Goal: Information Seeking & Learning: Learn about a topic

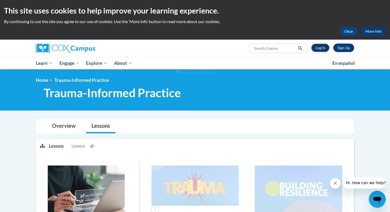
click at [321, 48] on link "Log In" at bounding box center [320, 48] width 18 height 8
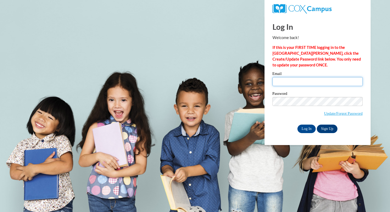
click at [296, 80] on input "Email" at bounding box center [318, 81] width 90 height 9
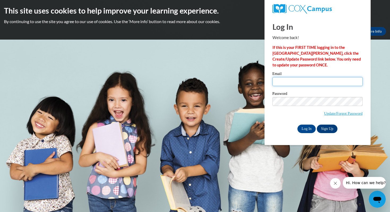
type input "noelle.ericksonnn@gmail.com"
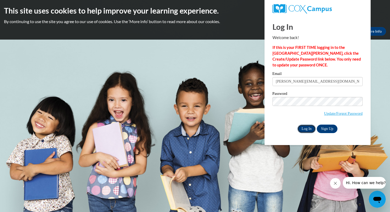
click at [310, 128] on input "Log In" at bounding box center [306, 128] width 19 height 8
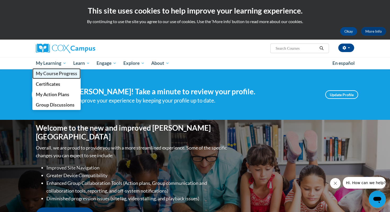
click at [61, 73] on span "My Course Progress" at bounding box center [56, 74] width 41 height 6
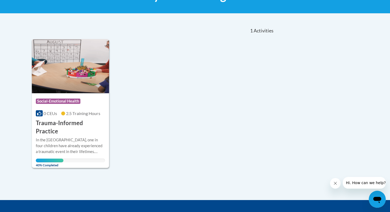
scroll to position [101, 0]
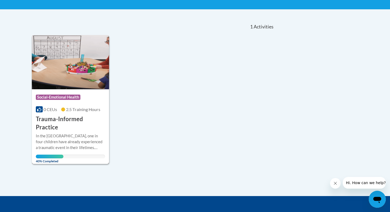
click at [71, 121] on h3 "Trauma-Informed Practice" at bounding box center [70, 123] width 69 height 16
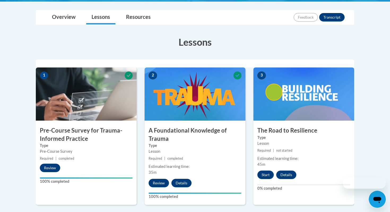
scroll to position [137, 0]
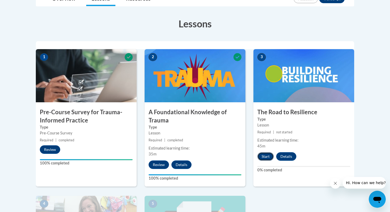
click at [264, 155] on button "Start" at bounding box center [265, 156] width 16 height 8
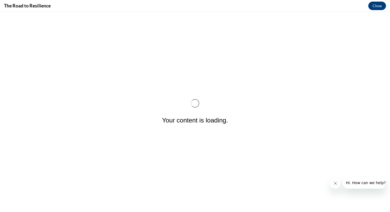
scroll to position [0, 0]
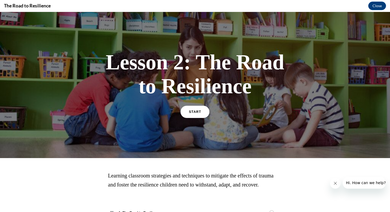
click at [201, 110] on link "START" at bounding box center [194, 112] width 29 height 12
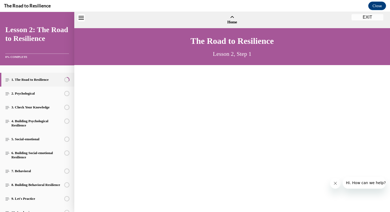
scroll to position [16, 0]
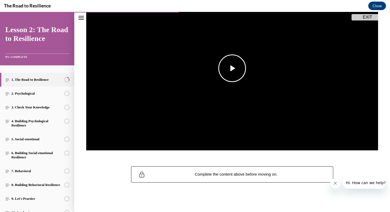
click at [232, 68] on span "Video player" at bounding box center [232, 68] width 0 height 0
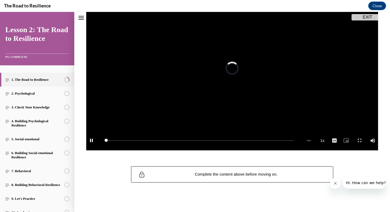
scroll to position [58, 0]
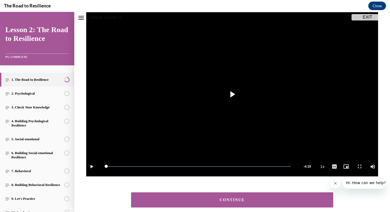
click at [241, 201] on div "CONTINUE" at bounding box center [232, 200] width 186 height 4
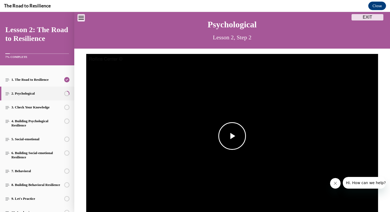
scroll to position [45, 0]
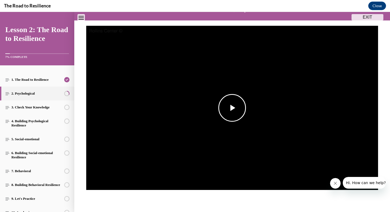
click at [232, 108] on span "Video player" at bounding box center [232, 108] width 0 height 0
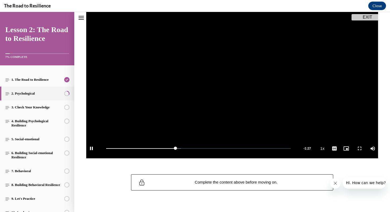
scroll to position [74, 0]
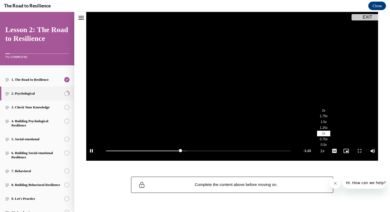
click at [325, 111] on li "2x" at bounding box center [323, 110] width 13 height 6
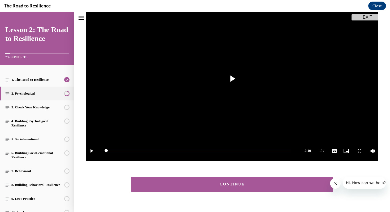
click at [236, 187] on button "CONTINUE" at bounding box center [232, 183] width 202 height 15
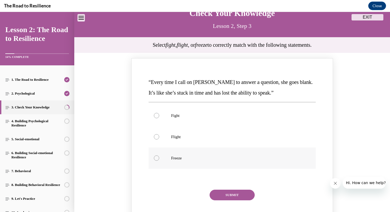
scroll to position [28, 0]
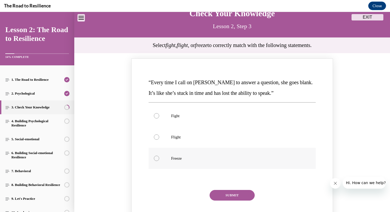
click at [198, 162] on label "Freeze" at bounding box center [232, 158] width 167 height 21
click at [159, 161] on input "Freeze" at bounding box center [156, 158] width 5 height 5
radio input "true"
click at [227, 193] on button "SUBMIT" at bounding box center [232, 195] width 45 height 11
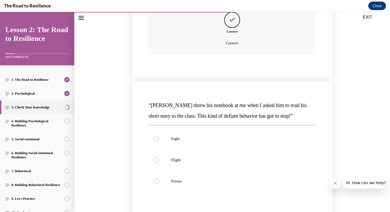
scroll to position [232, 0]
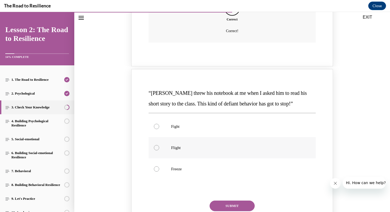
click at [220, 142] on label "Flight" at bounding box center [232, 147] width 167 height 21
click at [159, 145] on input "Flight" at bounding box center [156, 147] width 5 height 5
radio input "true"
click at [211, 124] on p "Fight" at bounding box center [236, 126] width 131 height 5
click at [159, 124] on input "Fight" at bounding box center [156, 126] width 5 height 5
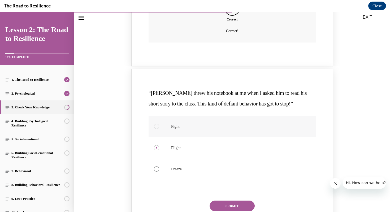
radio input "true"
click at [220, 205] on button "SUBMIT" at bounding box center [232, 205] width 45 height 11
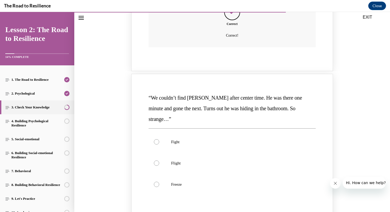
scroll to position [458, 0]
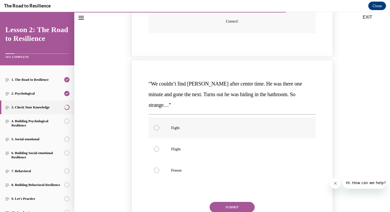
click at [263, 125] on p "Fight" at bounding box center [236, 127] width 131 height 5
click at [159, 125] on input "Fight" at bounding box center [156, 127] width 5 height 5
radio input "true"
click at [223, 146] on p "Flight" at bounding box center [236, 148] width 131 height 5
click at [159, 146] on input "Flight" at bounding box center [156, 148] width 5 height 5
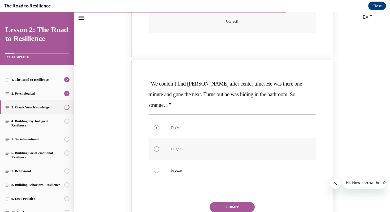
radio input "true"
click at [228, 202] on button "SUBMIT" at bounding box center [232, 207] width 45 height 11
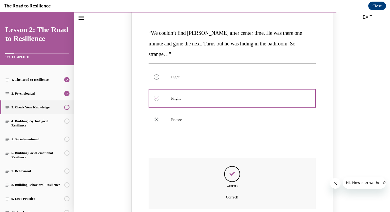
scroll to position [575, 0]
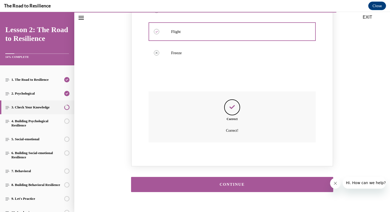
click at [233, 182] on div "CONTINUE" at bounding box center [232, 184] width 186 height 4
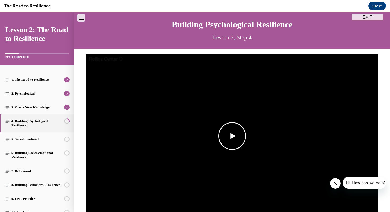
scroll to position [46, 0]
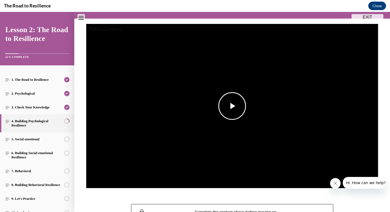
click at [232, 106] on span "Video player" at bounding box center [232, 106] width 0 height 0
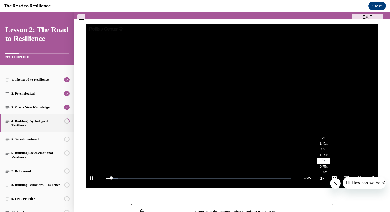
click at [319, 178] on button "Playback Rate 1x" at bounding box center [322, 178] width 11 height 20
click at [324, 136] on span "2x" at bounding box center [323, 138] width 3 height 4
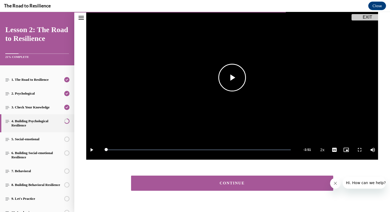
scroll to position [84, 0]
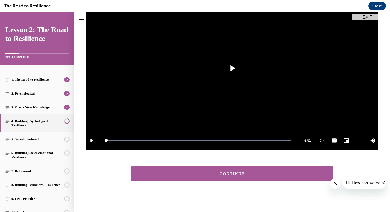
click at [225, 172] on div "CONTINUE" at bounding box center [232, 174] width 186 height 4
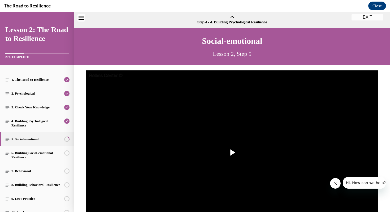
scroll to position [16, 0]
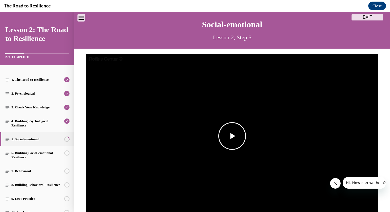
click at [232, 136] on span "Video player" at bounding box center [232, 136] width 0 height 0
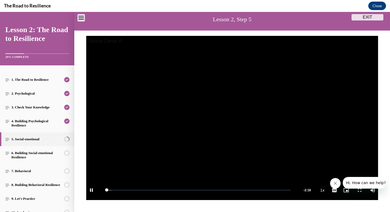
scroll to position [35, 0]
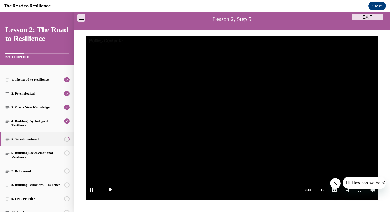
click at [335, 181] on icon "Close message from company" at bounding box center [335, 183] width 4 height 4
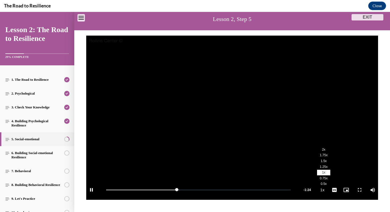
click at [324, 188] on button "Playback Rate 1x" at bounding box center [322, 190] width 11 height 20
click at [321, 150] on li "2x" at bounding box center [323, 149] width 13 height 6
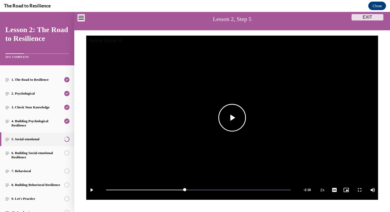
click at [232, 118] on span "Video player" at bounding box center [232, 118] width 0 height 0
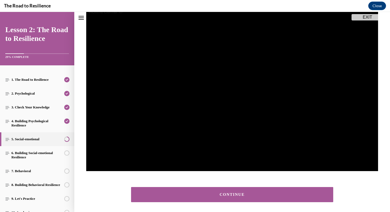
scroll to position [70, 0]
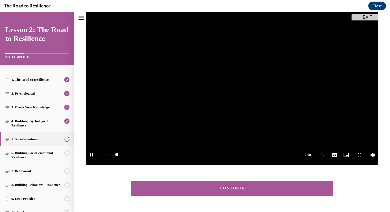
click at [237, 190] on div "CONTINUE" at bounding box center [232, 188] width 186 height 4
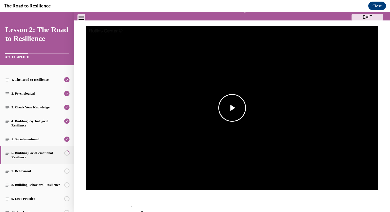
scroll to position [49, 0]
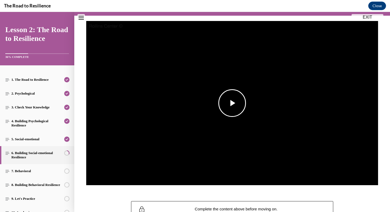
click at [232, 103] on span "Video player" at bounding box center [232, 103] width 0 height 0
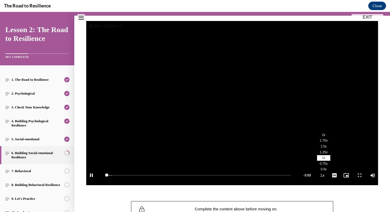
click at [318, 176] on button "Playback Rate 1x" at bounding box center [322, 175] width 11 height 20
click at [325, 134] on span "2x" at bounding box center [323, 135] width 3 height 4
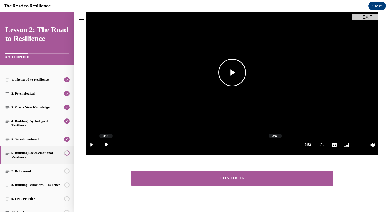
scroll to position [84, 0]
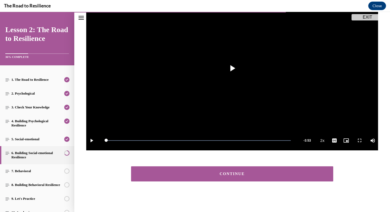
click at [234, 168] on button "CONTINUE" at bounding box center [232, 173] width 202 height 15
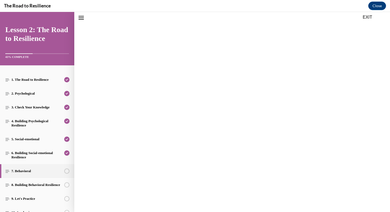
scroll to position [16, 0]
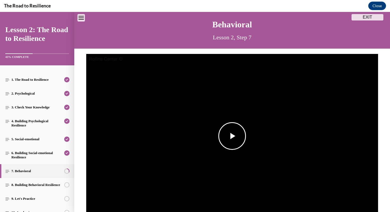
click at [232, 136] on span "Video player" at bounding box center [232, 136] width 0 height 0
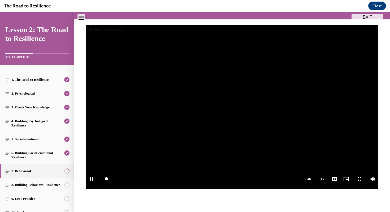
scroll to position [46, 0]
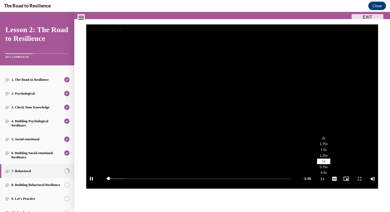
click at [326, 139] on li "2x" at bounding box center [323, 138] width 13 height 6
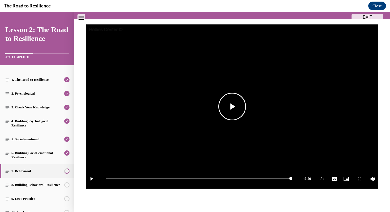
scroll to position [89, 0]
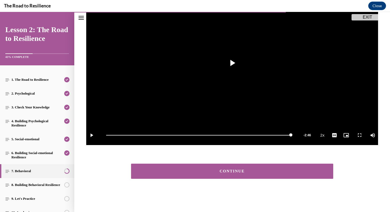
click at [256, 166] on button "CONTINUE" at bounding box center [232, 170] width 202 height 15
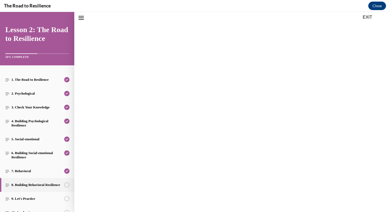
scroll to position [16, 0]
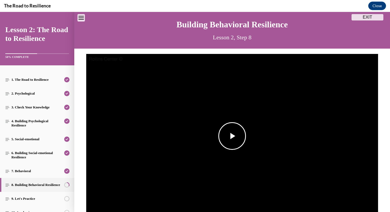
click at [232, 136] on span "Video player" at bounding box center [232, 136] width 0 height 0
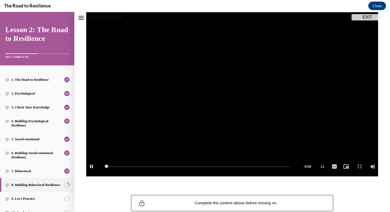
scroll to position [59, 0]
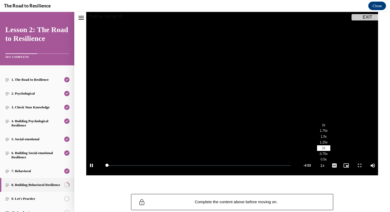
click at [323, 164] on button "Playback Rate 1x" at bounding box center [322, 165] width 11 height 20
click at [327, 123] on li "2x" at bounding box center [323, 125] width 13 height 6
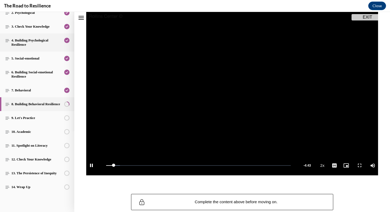
scroll to position [0, 0]
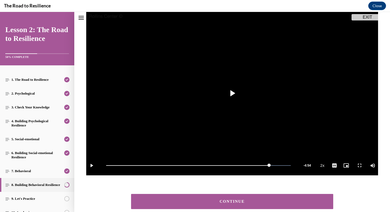
click at [215, 204] on button "CONTINUE" at bounding box center [232, 201] width 202 height 15
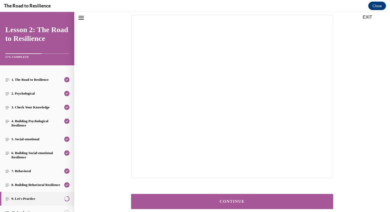
scroll to position [61, 0]
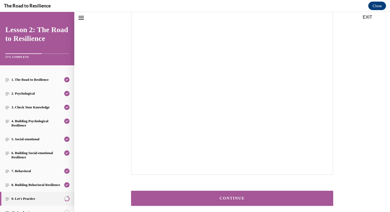
click at [223, 197] on div "CONTINUE" at bounding box center [232, 198] width 186 height 4
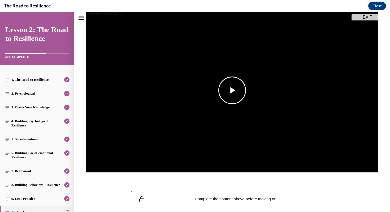
scroll to position [63, 0]
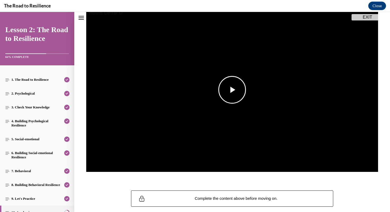
click at [232, 90] on span "Video player" at bounding box center [232, 90] width 0 height 0
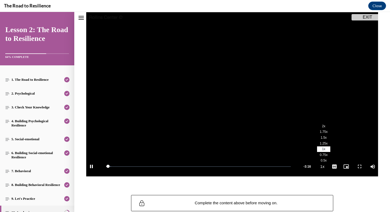
click at [325, 126] on li "2x" at bounding box center [323, 126] width 13 height 6
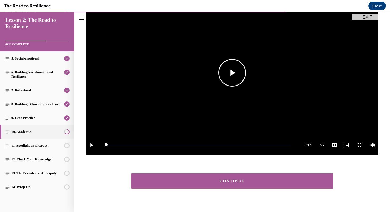
scroll to position [89, 0]
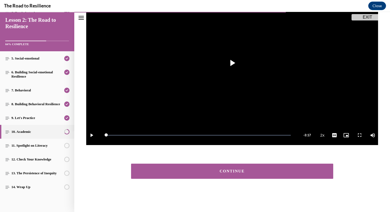
click at [227, 172] on div "CONTINUE" at bounding box center [232, 171] width 186 height 4
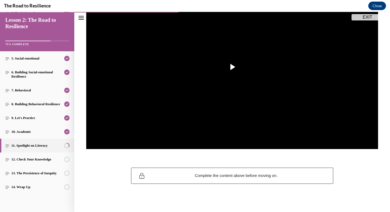
scroll to position [90, 0]
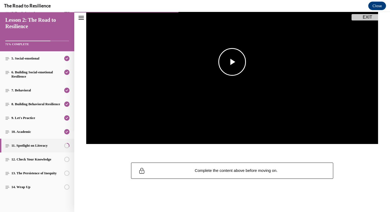
click at [232, 62] on span "Video player" at bounding box center [232, 62] width 0 height 0
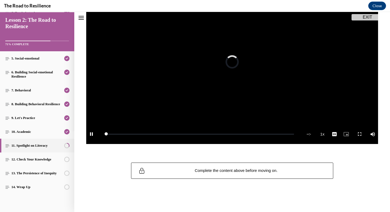
scroll to position [58, 0]
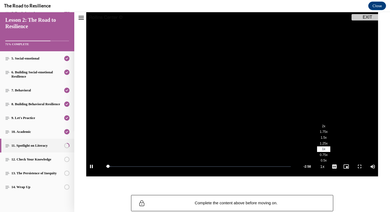
click at [326, 125] on li "2x" at bounding box center [323, 126] width 13 height 6
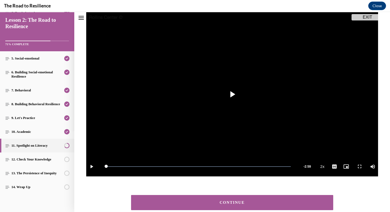
click at [228, 202] on div "CONTINUE" at bounding box center [232, 202] width 186 height 4
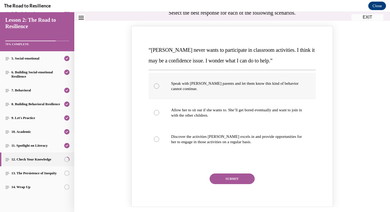
scroll to position [61, 0]
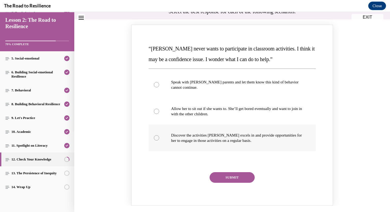
click at [226, 141] on p "Discover the activities [PERSON_NAME] excels in and provide opportunities for h…" at bounding box center [236, 137] width 131 height 11
click at [159, 140] on input "Discover the activities [PERSON_NAME] excels in and provide opportunities for h…" at bounding box center [156, 137] width 5 height 5
radio input "true"
click at [230, 175] on button "SUBMIT" at bounding box center [232, 177] width 45 height 11
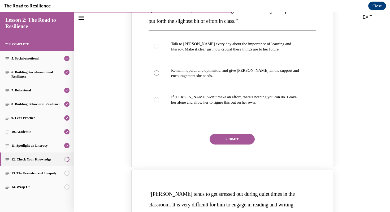
scroll to position [309, 0]
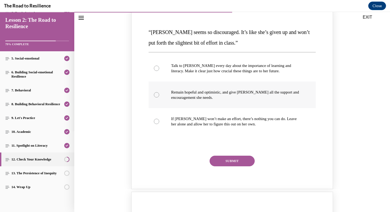
click at [232, 103] on label "Remain hopeful and optimistic, and give [PERSON_NAME] all the support and encou…" at bounding box center [232, 94] width 167 height 27
click at [159, 97] on input "Remain hopeful and optimistic, and give [PERSON_NAME] all the support and encou…" at bounding box center [156, 94] width 5 height 5
radio input "true"
click at [236, 158] on button "SUBMIT" at bounding box center [232, 161] width 45 height 11
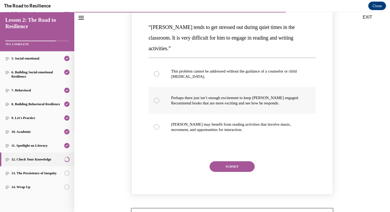
scroll to position [546, 0]
click at [248, 121] on p "[PERSON_NAME] may benefit from reading activities that involve music, movement,…" at bounding box center [236, 126] width 131 height 11
click at [159, 124] on input "[PERSON_NAME] may benefit from reading activities that involve music, movement,…" at bounding box center [156, 126] width 5 height 5
radio input "true"
click at [239, 161] on button "SUBMIT" at bounding box center [232, 166] width 45 height 11
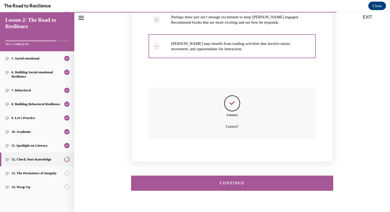
scroll to position [628, 0]
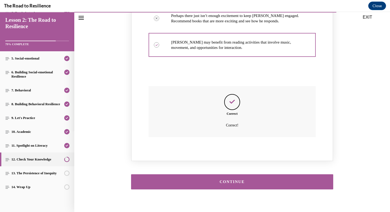
click at [244, 180] on div "CONTINUE" at bounding box center [232, 182] width 186 height 4
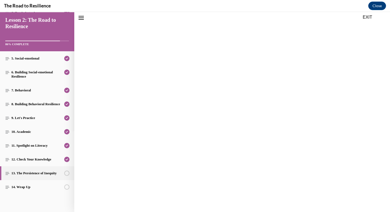
scroll to position [16, 0]
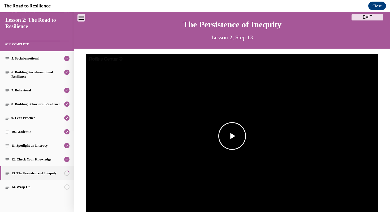
click at [232, 136] on span "Video player" at bounding box center [232, 136] width 0 height 0
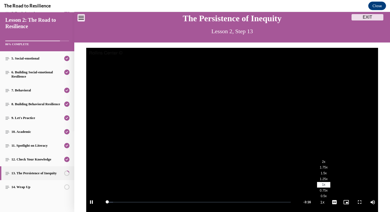
click at [325, 202] on button "Playback Rate 1x" at bounding box center [322, 202] width 11 height 20
click at [327, 160] on li "2x" at bounding box center [323, 162] width 13 height 6
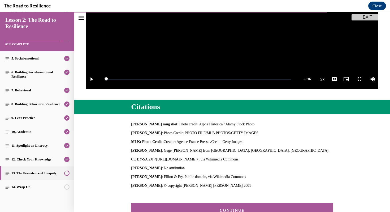
scroll to position [183, 0]
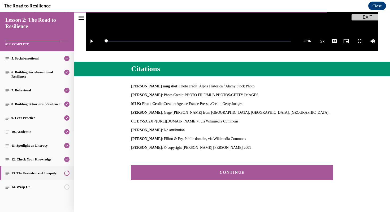
click at [237, 175] on button "CONTINUE" at bounding box center [232, 172] width 202 height 15
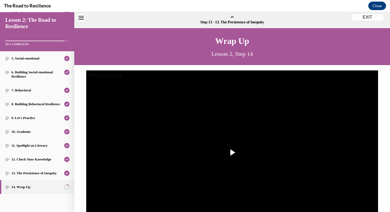
scroll to position [16, 0]
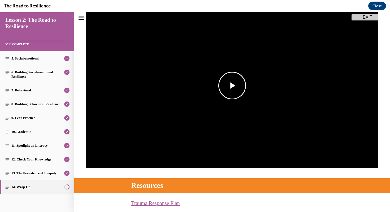
click at [232, 85] on span "Video player" at bounding box center [232, 85] width 0 height 0
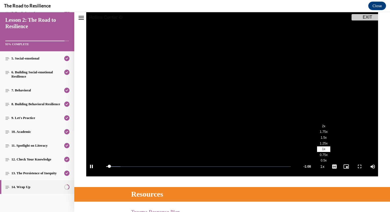
click at [324, 168] on button "Playback Rate 1x" at bounding box center [322, 166] width 11 height 20
click at [325, 126] on span "2x" at bounding box center [323, 126] width 3 height 4
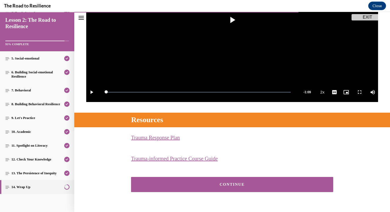
click at [234, 185] on div "CONTINUE" at bounding box center [232, 184] width 186 height 4
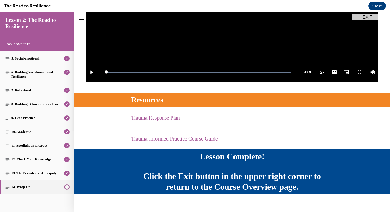
scroll to position [160, 0]
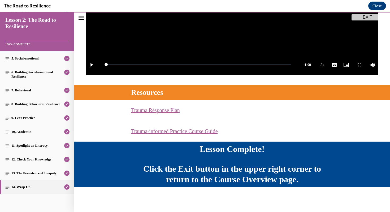
click at [371, 17] on button "EXIT" at bounding box center [368, 17] width 32 height 6
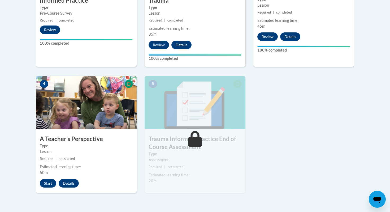
scroll to position [257, 0]
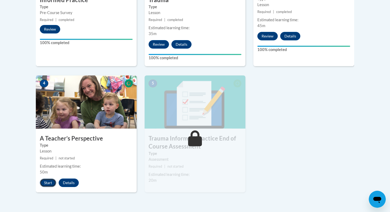
click at [47, 183] on button "Start" at bounding box center [48, 182] width 16 height 8
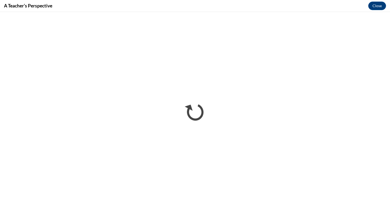
scroll to position [0, 0]
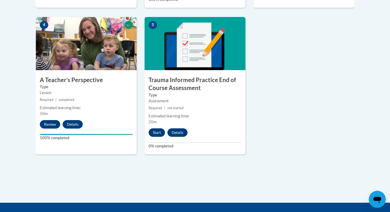
scroll to position [321, 0]
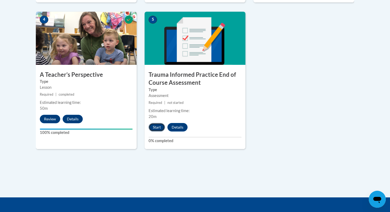
click at [159, 127] on button "Start" at bounding box center [157, 127] width 16 height 8
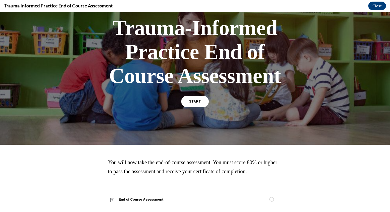
scroll to position [43, 0]
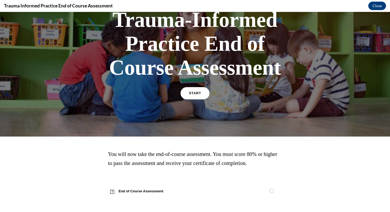
click at [197, 91] on span "START" at bounding box center [195, 93] width 12 height 4
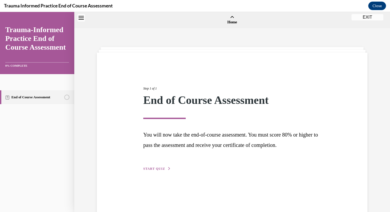
scroll to position [16, 0]
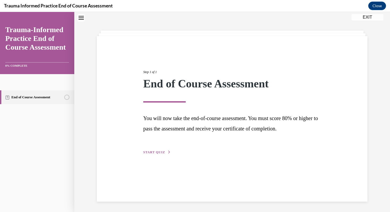
click at [162, 151] on span "START QUIZ" at bounding box center [154, 152] width 22 height 4
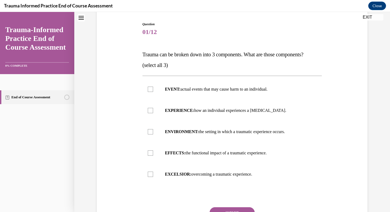
scroll to position [59, 0]
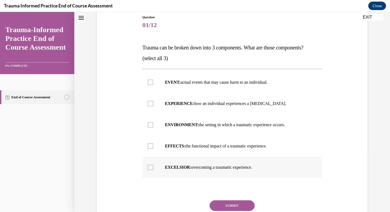
drag, startPoint x: 143, startPoint y: 48, endPoint x: 262, endPoint y: 171, distance: 171.5
click at [262, 171] on div "Question 01/12 Trauma can be broken down into 3 components. What are those comp…" at bounding box center [233, 129] width 180 height 229
copy div "Trauma can be broken down into 3 components. What are those components? (select…"
click at [126, 84] on div "Question 01/12 Trauma can be broken down into 3 components. What are those comp…" at bounding box center [232, 121] width 273 height 245
click at [150, 81] on div at bounding box center [150, 82] width 5 height 5
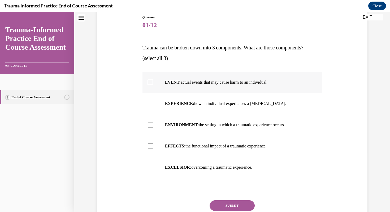
click at [150, 81] on input "EVENT: actual events that may cause harm to an individual." at bounding box center [150, 82] width 5 height 5
checkbox input "true"
click at [152, 100] on label "EXPERIENCE: how an individual experiences a stressor." at bounding box center [233, 103] width 180 height 21
click at [152, 101] on input "EXPERIENCE: how an individual experiences a stressor." at bounding box center [150, 103] width 5 height 5
checkbox input "true"
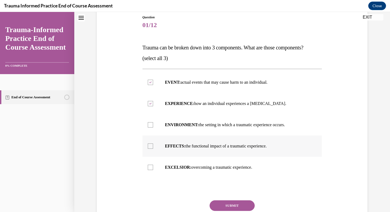
click at [150, 144] on div at bounding box center [150, 145] width 5 height 5
click at [150, 144] on input "EFFECTS: the functional impact of a traumatic experience." at bounding box center [150, 145] width 5 height 5
checkbox input "true"
click at [232, 205] on button "SUBMIT" at bounding box center [232, 205] width 45 height 11
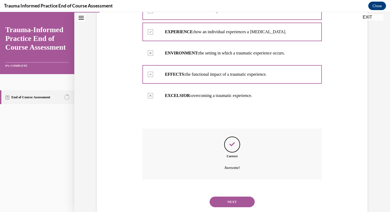
scroll to position [144, 0]
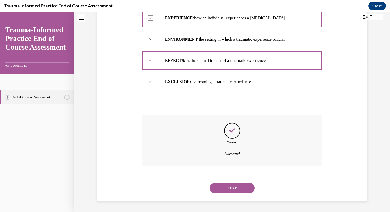
click at [235, 187] on button "NEXT" at bounding box center [232, 188] width 45 height 11
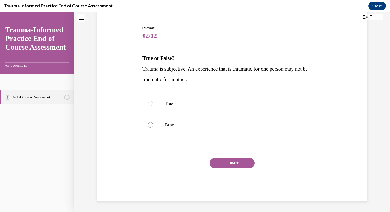
scroll to position [48, 0]
click at [174, 106] on label "True" at bounding box center [233, 103] width 180 height 21
click at [153, 106] on input "True" at bounding box center [150, 103] width 5 height 5
radio input "true"
click at [229, 163] on button "SUBMIT" at bounding box center [232, 163] width 45 height 11
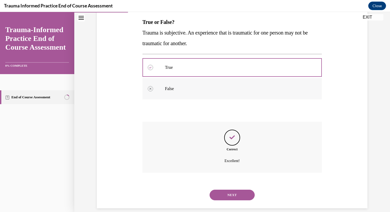
scroll to position [91, 0]
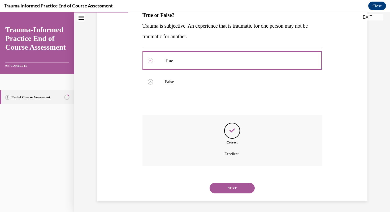
click at [228, 185] on button "NEXT" at bounding box center [232, 188] width 45 height 11
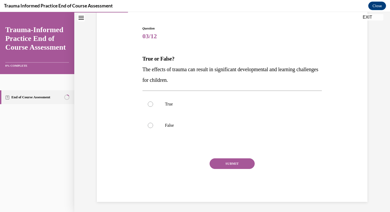
scroll to position [46, 0]
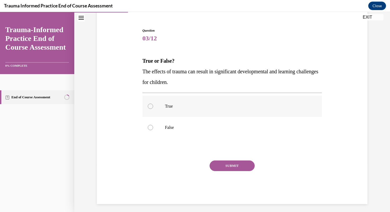
click at [174, 105] on p "True" at bounding box center [237, 105] width 144 height 5
click at [153, 105] on input "True" at bounding box center [150, 105] width 5 height 5
radio input "true"
click at [224, 167] on button "SUBMIT" at bounding box center [232, 165] width 45 height 11
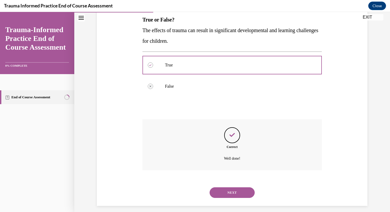
scroll to position [91, 0]
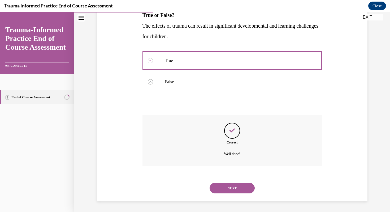
click at [225, 184] on button "NEXT" at bounding box center [232, 188] width 45 height 11
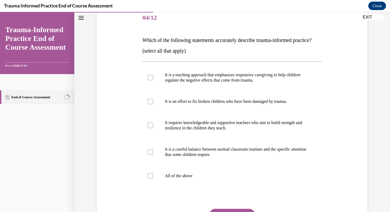
scroll to position [68, 0]
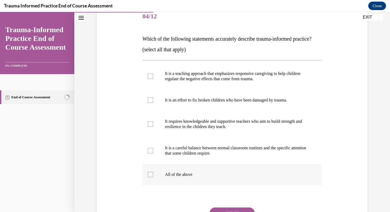
click at [177, 177] on p "All of the above" at bounding box center [237, 174] width 144 height 5
click at [153, 177] on input "All of the above" at bounding box center [150, 174] width 5 height 5
checkbox input "true"
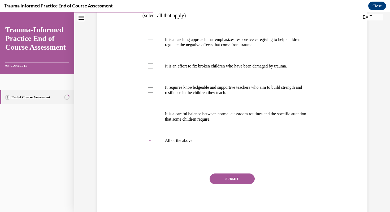
click at [228, 184] on button "SUBMIT" at bounding box center [232, 178] width 45 height 11
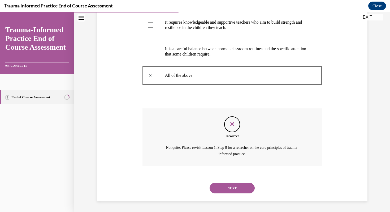
scroll to position [177, 0]
click at [228, 188] on button "NEXT" at bounding box center [232, 188] width 45 height 11
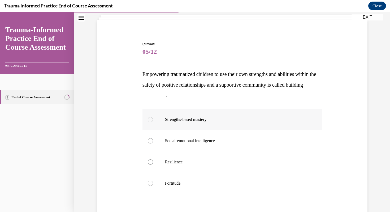
scroll to position [34, 0]
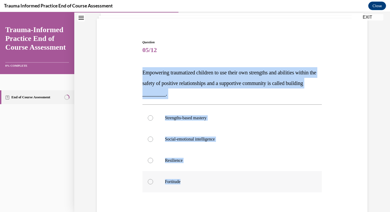
drag, startPoint x: 140, startPoint y: 70, endPoint x: 203, endPoint y: 181, distance: 127.6
click at [203, 181] on div "Question 05/12 Empowering traumatized children to use their own strengths and a…" at bounding box center [232, 141] width 273 height 234
copy div "Empowering traumatized children to use their own strengths and abilities within…"
click at [112, 110] on div "Question 05/12 Empowering traumatized children to use their own strengths and a…" at bounding box center [232, 141] width 273 height 234
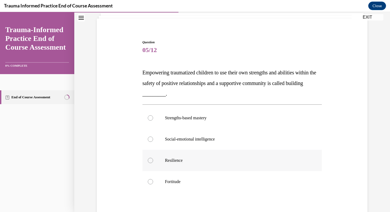
click at [150, 157] on label "Resilience" at bounding box center [233, 160] width 180 height 21
click at [150, 158] on input "Resilience" at bounding box center [150, 160] width 5 height 5
radio input "true"
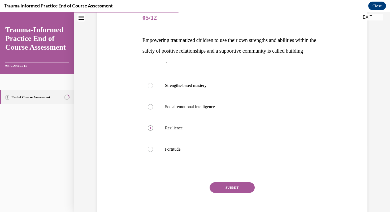
click at [223, 186] on button "SUBMIT" at bounding box center [232, 187] width 45 height 11
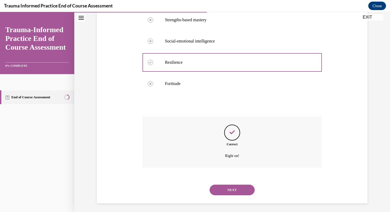
scroll to position [134, 0]
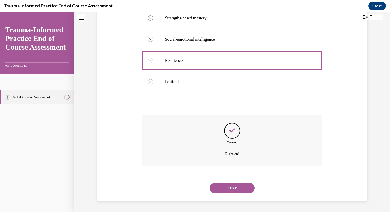
click at [225, 188] on button "NEXT" at bounding box center [232, 188] width 45 height 11
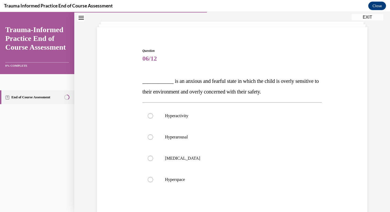
scroll to position [24, 0]
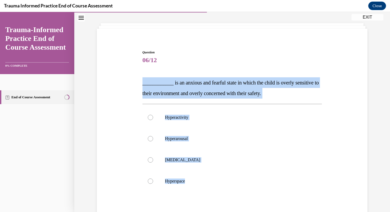
drag, startPoint x: 133, startPoint y: 78, endPoint x: 229, endPoint y: 199, distance: 154.9
click at [229, 199] on div "Question 06/12 ____________ is an anxious and fearful state in which the child …" at bounding box center [232, 145] width 273 height 223
copy div "____________ is an anxious and fearful state in which the child is overly sensi…"
click at [129, 99] on div "Question 06/12 ____________ is an anxious and fearful state in which the child …" at bounding box center [232, 145] width 273 height 223
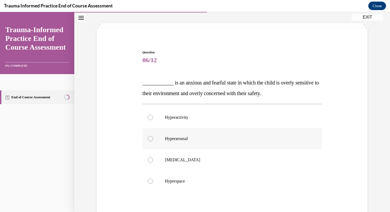
click at [152, 139] on div at bounding box center [150, 138] width 5 height 5
click at [152, 139] on input "Hyperarousal" at bounding box center [150, 138] width 5 height 5
radio input "true"
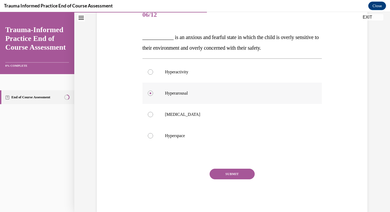
scroll to position [70, 0]
click at [227, 174] on button "SUBMIT" at bounding box center [232, 173] width 45 height 11
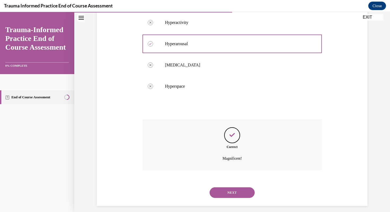
scroll to position [123, 0]
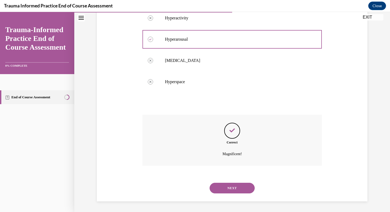
click at [231, 187] on button "NEXT" at bounding box center [232, 188] width 45 height 11
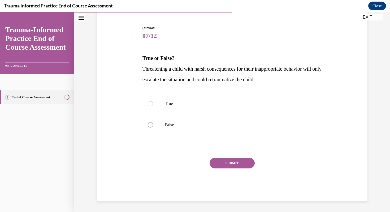
scroll to position [48, 0]
click at [190, 107] on label "True" at bounding box center [233, 103] width 180 height 21
click at [153, 106] on input "True" at bounding box center [150, 103] width 5 height 5
radio input "true"
click at [221, 165] on button "SUBMIT" at bounding box center [232, 163] width 45 height 11
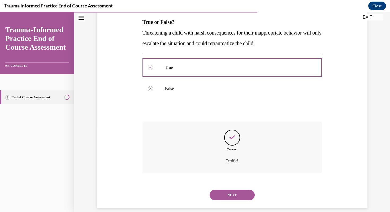
scroll to position [91, 0]
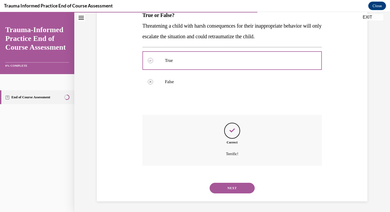
click at [225, 187] on button "NEXT" at bounding box center [232, 188] width 45 height 11
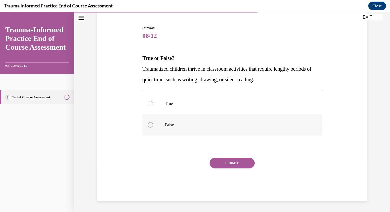
click at [187, 126] on p "False" at bounding box center [237, 124] width 144 height 5
click at [153, 126] on input "False" at bounding box center [150, 124] width 5 height 5
radio input "true"
click at [227, 161] on button "SUBMIT" at bounding box center [232, 163] width 45 height 11
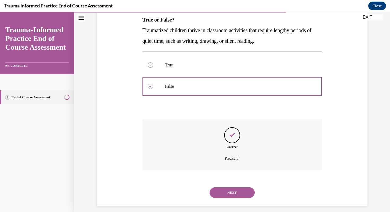
scroll to position [91, 0]
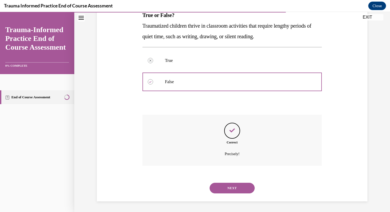
click at [223, 187] on button "NEXT" at bounding box center [232, 188] width 45 height 11
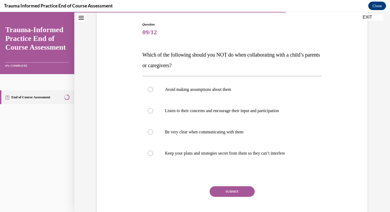
scroll to position [55, 0]
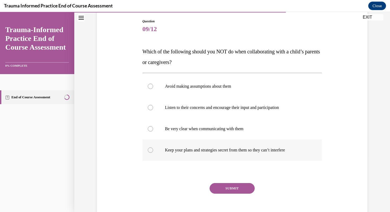
click at [204, 146] on label "Keep your plans and strategies secret from them so they can’t interfere" at bounding box center [233, 149] width 180 height 21
click at [153, 147] on input "Keep your plans and strategies secret from them so they can’t interfere" at bounding box center [150, 149] width 5 height 5
radio input "true"
click at [239, 187] on button "SUBMIT" at bounding box center [232, 188] width 45 height 11
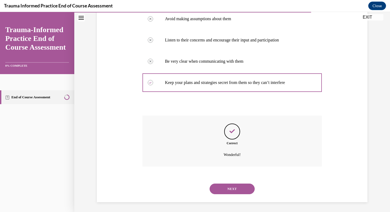
scroll to position [123, 0]
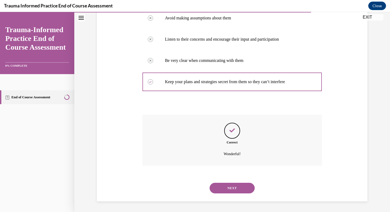
click at [230, 186] on button "NEXT" at bounding box center [232, 188] width 45 height 11
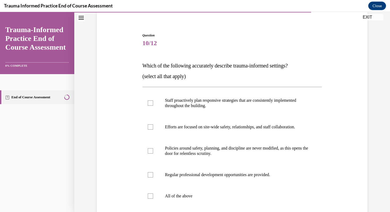
scroll to position [42, 0]
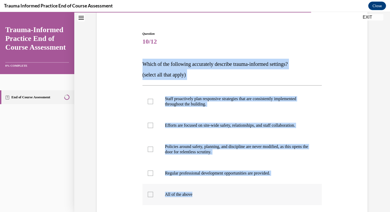
drag, startPoint x: 143, startPoint y: 63, endPoint x: 204, endPoint y: 199, distance: 149.5
click at [204, 199] on div "Question 10/12 Which of the following accurately describe trauma-informed setti…" at bounding box center [233, 150] width 180 height 239
copy div "Which of the following accurately describe trauma-informed settings? (select al…"
click at [105, 97] on div "Question 10/12 Which of the following accurately describe trauma-informed setti…" at bounding box center [232, 142] width 273 height 255
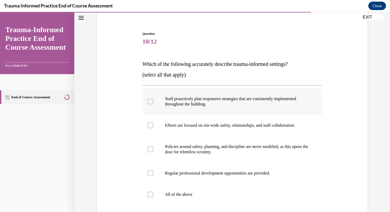
click at [179, 104] on p "Staff proactively plan responsive strategies that are consistently implemented …" at bounding box center [237, 101] width 144 height 11
click at [153, 104] on input "Staff proactively plan responsive strategies that are consistently implemented …" at bounding box center [150, 101] width 5 height 5
checkbox input "true"
click at [172, 127] on p "Efforts are focused on site-wide safety, relationships, and staff collaboration." at bounding box center [237, 125] width 144 height 5
click at [153, 127] on input "Efforts are focused on site-wide safety, relationships, and staff collaboration." at bounding box center [150, 125] width 5 height 5
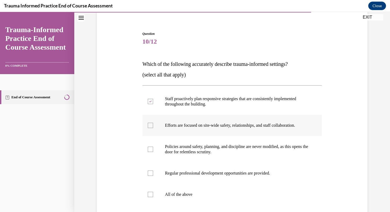
checkbox input "true"
click at [194, 173] on p "Regular professional development opportunities are provided." at bounding box center [237, 172] width 144 height 5
click at [153, 173] on input "Regular professional development opportunities are provided." at bounding box center [150, 172] width 5 height 5
checkbox input "true"
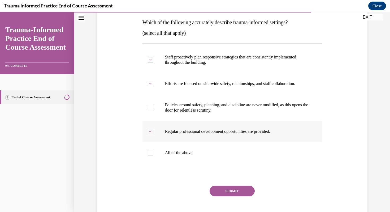
scroll to position [93, 0]
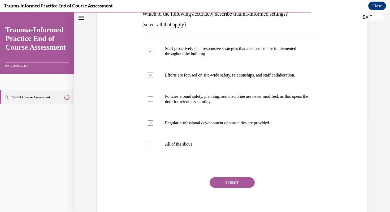
click at [222, 182] on button "SUBMIT" at bounding box center [232, 182] width 45 height 11
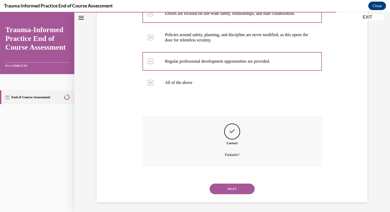
scroll to position [155, 0]
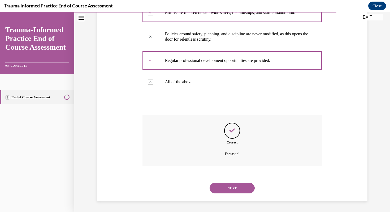
click at [230, 187] on button "NEXT" at bounding box center [232, 188] width 45 height 11
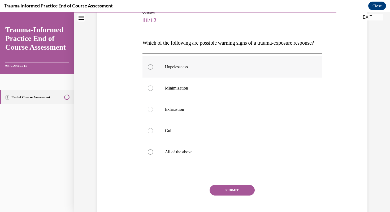
scroll to position [64, 0]
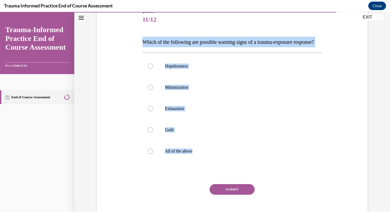
drag, startPoint x: 140, startPoint y: 37, endPoint x: 196, endPoint y: 180, distance: 153.7
click at [196, 180] on div "Question 11/12 Which of the following are possible warning signs of a trauma-ex…" at bounding box center [232, 110] width 273 height 234
copy div "Which of the following are possible warning signs of a trauma-exposure response…"
click at [122, 139] on div "Question 11/12 Which of the following are possible warning signs of a trauma-ex…" at bounding box center [232, 110] width 273 height 234
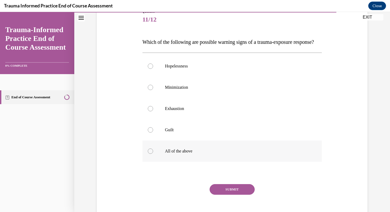
click at [169, 154] on p "All of the above" at bounding box center [237, 150] width 144 height 5
click at [153, 154] on input "All of the above" at bounding box center [150, 150] width 5 height 5
radio input "true"
click at [234, 195] on button "SUBMIT" at bounding box center [232, 189] width 45 height 11
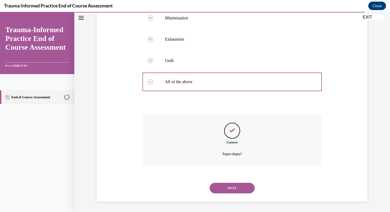
click at [228, 187] on button "NEXT" at bounding box center [232, 188] width 45 height 11
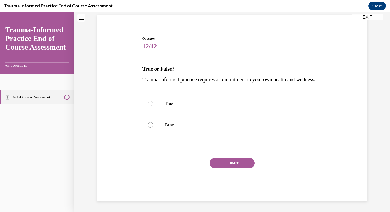
scroll to position [48, 0]
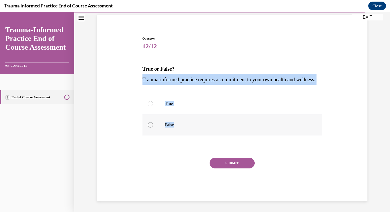
drag, startPoint x: 143, startPoint y: 69, endPoint x: 187, endPoint y: 124, distance: 70.7
click at [188, 124] on div "Question 12/12 True or False? Trauma-informed practice requires a commitment to…" at bounding box center [233, 118] width 180 height 165
copy div "Trauma-informed practice requires a commitment to your own health and wellness.…"
click at [115, 68] on div "Question 12/12 True or False? Trauma-informed practice requires a commitment to…" at bounding box center [232, 110] width 273 height 181
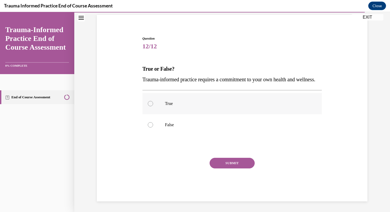
click at [167, 104] on p "True" at bounding box center [237, 103] width 144 height 5
click at [153, 104] on input "True" at bounding box center [150, 103] width 5 height 5
radio input "true"
click at [235, 163] on button "SUBMIT" at bounding box center [232, 163] width 45 height 11
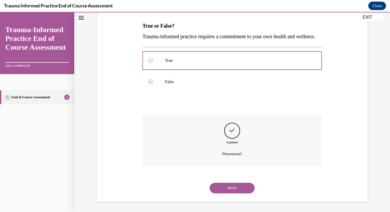
scroll to position [91, 0]
click at [231, 188] on button "NEXT" at bounding box center [232, 188] width 45 height 11
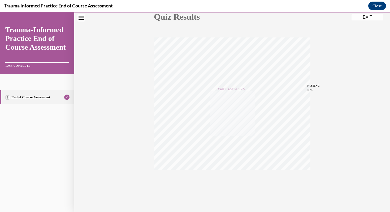
scroll to position [72, 0]
click at [372, 16] on button "EXIT" at bounding box center [368, 17] width 32 height 6
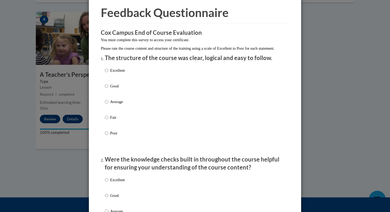
scroll to position [23, 0]
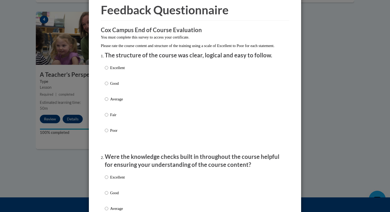
click at [116, 71] on p "Excellent" at bounding box center [117, 68] width 15 height 6
click at [108, 71] on input "Excellent" at bounding box center [106, 68] width 3 height 6
radio input "true"
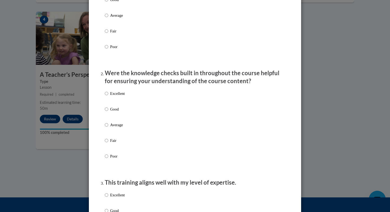
scroll to position [107, 0]
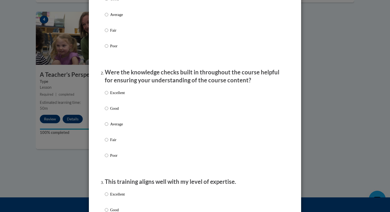
click at [113, 111] on p "Good" at bounding box center [117, 108] width 15 height 6
click at [108, 111] on input "Good" at bounding box center [106, 108] width 3 height 6
radio input "true"
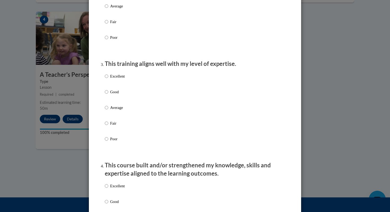
scroll to position [226, 0]
click at [115, 94] on p "Good" at bounding box center [117, 91] width 15 height 6
click at [108, 94] on input "Good" at bounding box center [106, 91] width 3 height 6
radio input "true"
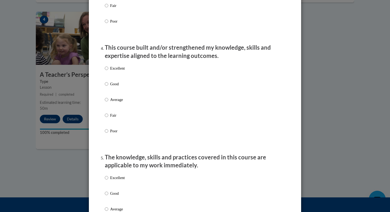
scroll to position [344, 0]
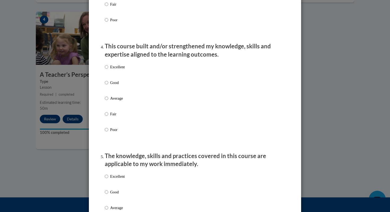
click at [115, 70] on p "Excellent" at bounding box center [117, 67] width 15 height 6
click at [108, 70] on input "Excellent" at bounding box center [106, 67] width 3 height 6
radio input "true"
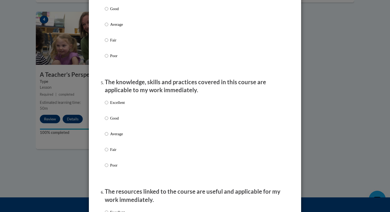
scroll to position [443, 0]
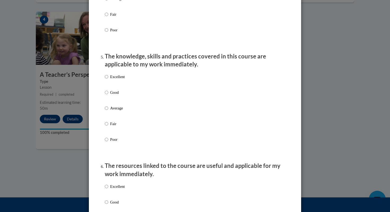
click at [117, 80] on p "Excellent" at bounding box center [117, 77] width 15 height 6
click at [108, 80] on input "Excellent" at bounding box center [106, 77] width 3 height 6
radio input "true"
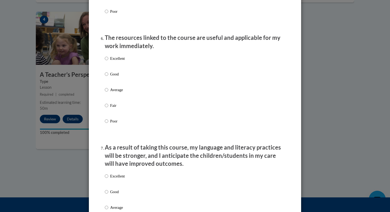
scroll to position [572, 0]
click at [117, 61] on p "Excellent" at bounding box center [117, 58] width 15 height 6
click at [108, 61] on input "Excellent" at bounding box center [106, 58] width 3 height 6
radio input "true"
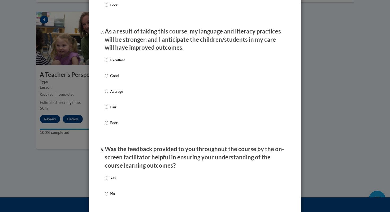
scroll to position [688, 0]
click at [115, 78] on p "Good" at bounding box center [117, 75] width 15 height 6
click at [108, 78] on input "Good" at bounding box center [106, 75] width 3 height 6
radio input "true"
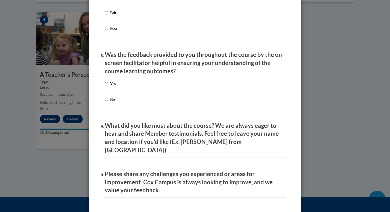
scroll to position [784, 0]
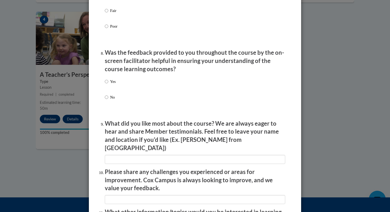
click at [111, 84] on p "Yes" at bounding box center [113, 82] width 6 height 6
click at [108, 84] on input "Yes" at bounding box center [106, 82] width 3 height 6
radio input "true"
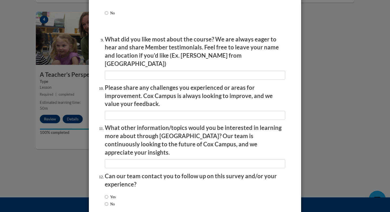
scroll to position [869, 0]
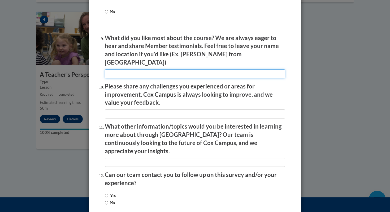
click at [126, 71] on input "textbox" at bounding box center [195, 73] width 180 height 9
type input "I liked the resources linked."
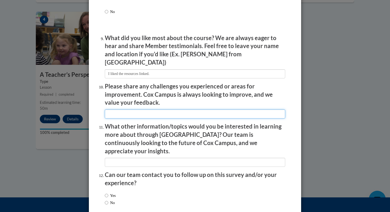
click at [113, 113] on input "textbox" at bounding box center [195, 113] width 180 height 9
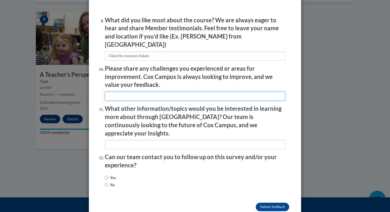
scroll to position [888, 0]
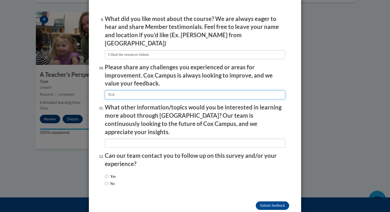
type input "N/A"
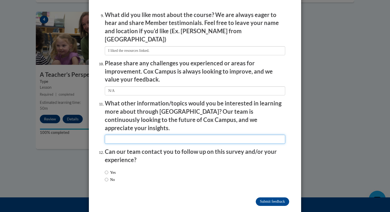
click at [146, 135] on input "textbox" at bounding box center [195, 139] width 180 height 9
type input "A"
click at [187, 135] on input "textbox" at bounding box center [195, 139] width 180 height 9
type input "Not sure as of now, but I will definitely research more topics."
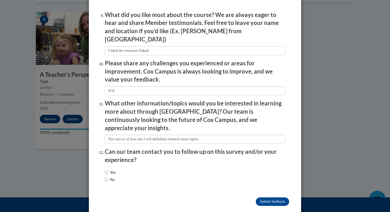
click at [114, 176] on label "No" at bounding box center [110, 179] width 10 height 6
click at [108, 176] on input "No" at bounding box center [106, 179] width 3 height 6
radio input "true"
click at [273, 197] on input "Submit feedback" at bounding box center [272, 201] width 33 height 8
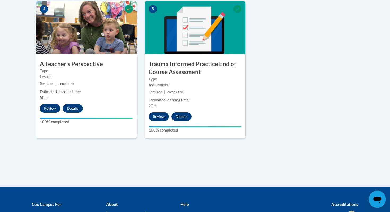
scroll to position [394, 0]
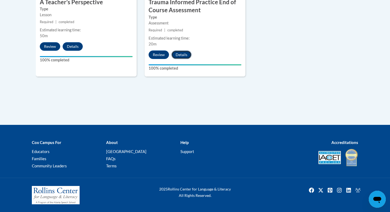
click at [184, 55] on button "Details" at bounding box center [181, 54] width 20 height 8
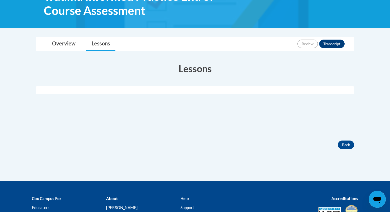
scroll to position [115, 0]
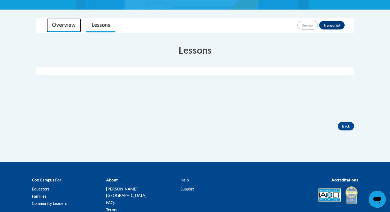
click at [67, 29] on link "Overview" at bounding box center [64, 25] width 34 height 14
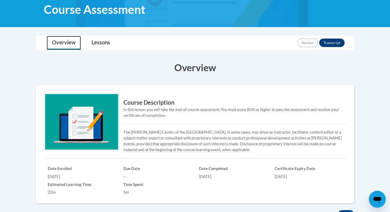
scroll to position [97, 0]
